Goal: Transaction & Acquisition: Purchase product/service

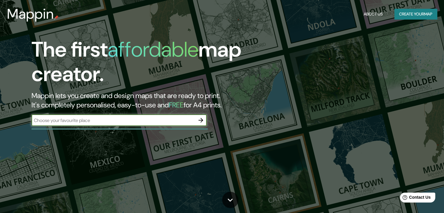
click at [166, 121] on input "text" at bounding box center [114, 120] width 164 height 7
type input "[GEOGRAPHIC_DATA]"
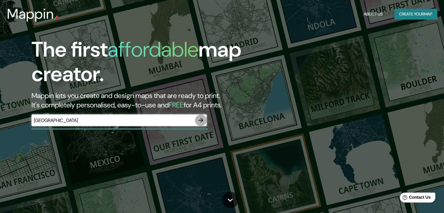
click at [199, 124] on button "button" at bounding box center [201, 121] width 12 height 12
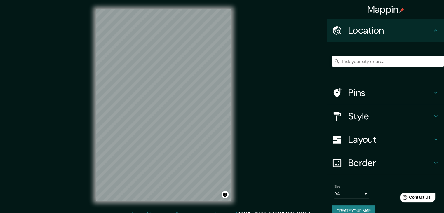
click at [363, 58] on input "Pick your city or area" at bounding box center [388, 61] width 112 height 11
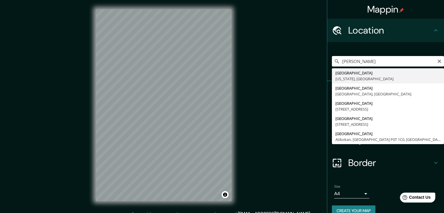
type input "[GEOGRAPHIC_DATA], [US_STATE], [GEOGRAPHIC_DATA]"
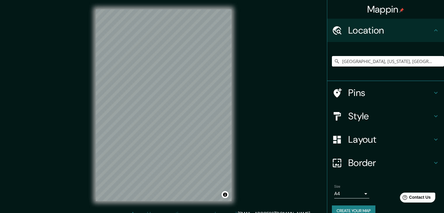
click at [370, 138] on h4 "Layout" at bounding box center [391, 140] width 84 height 12
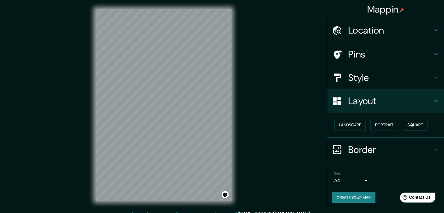
click at [413, 126] on button "Square" at bounding box center [415, 125] width 25 height 11
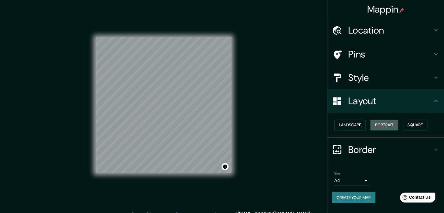
click at [395, 128] on button "Portrait" at bounding box center [385, 125] width 28 height 11
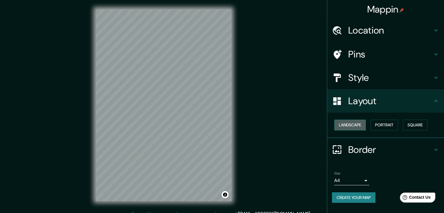
click at [366, 128] on button "Landscape" at bounding box center [351, 125] width 32 height 11
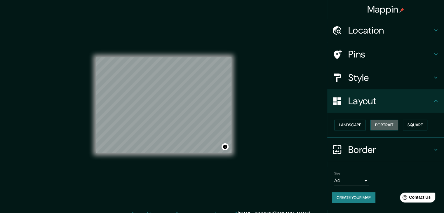
click at [390, 126] on button "Portrait" at bounding box center [385, 125] width 28 height 11
